Goal: Task Accomplishment & Management: Use online tool/utility

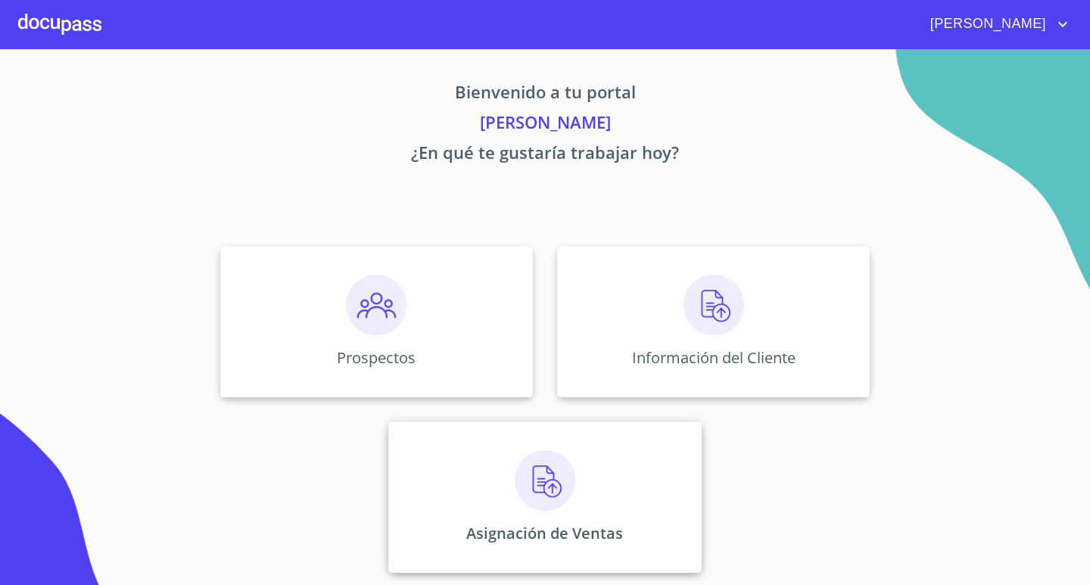
click at [553, 487] on img at bounding box center [545, 480] width 61 height 61
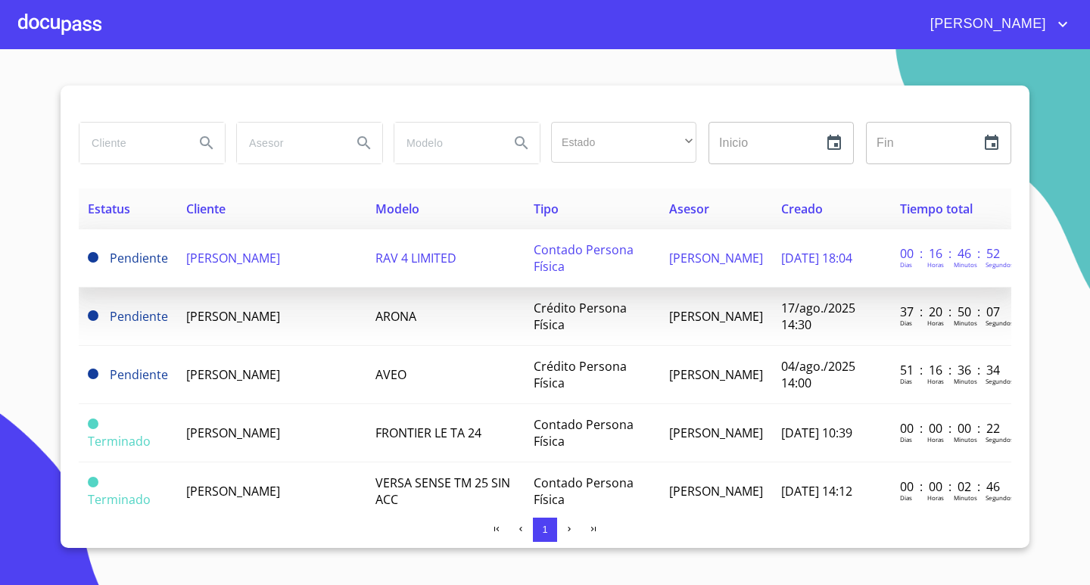
click at [224, 266] on span "[PERSON_NAME]" at bounding box center [233, 258] width 94 height 17
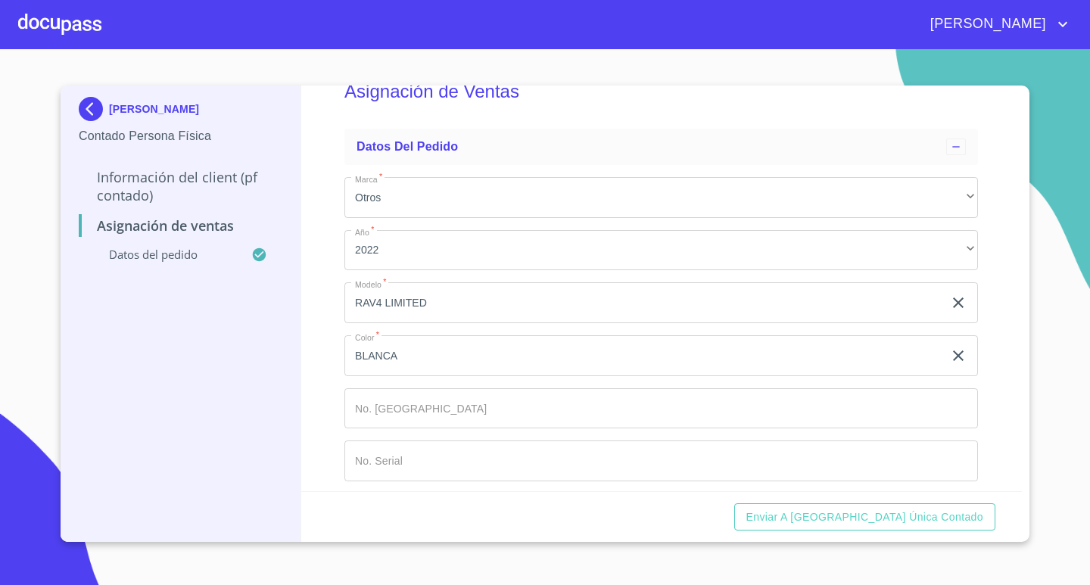
scroll to position [56, 0]
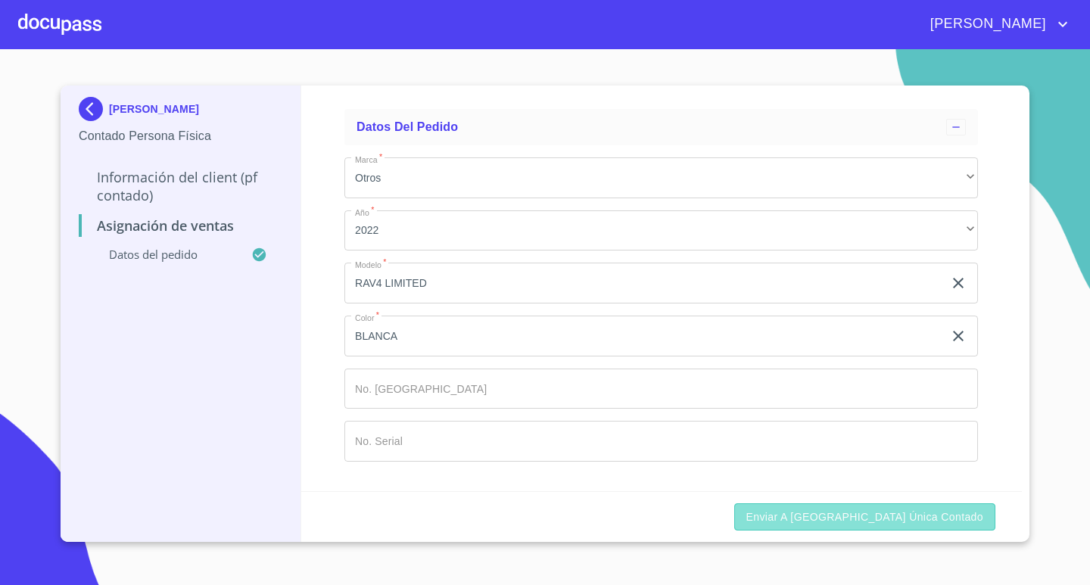
click at [954, 525] on span "Enviar a [GEOGRAPHIC_DATA] única contado" at bounding box center [865, 517] width 238 height 19
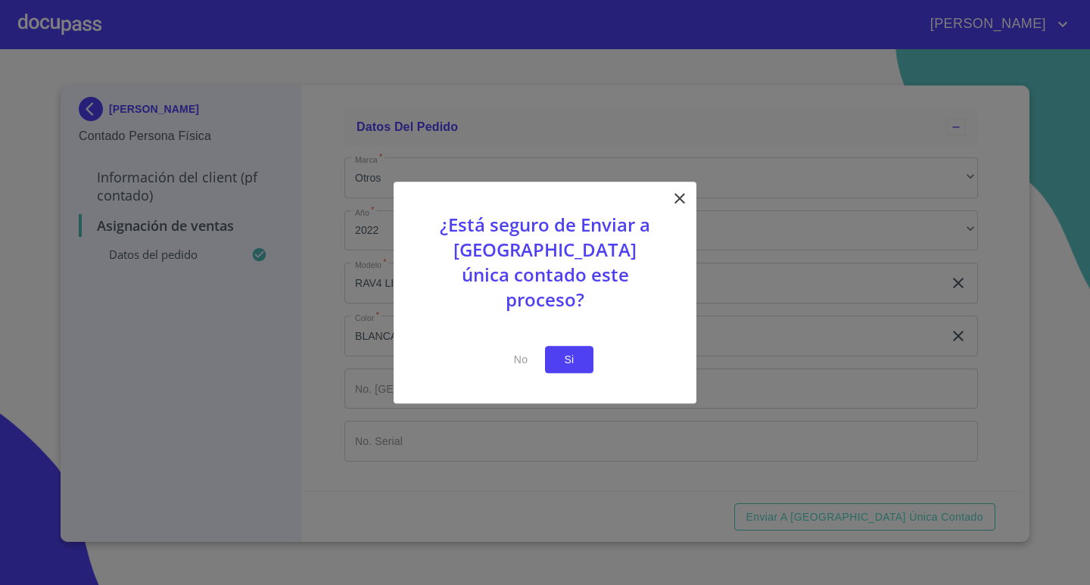
click at [576, 351] on span "Si" at bounding box center [569, 360] width 24 height 19
